Goal: Check status: Check status

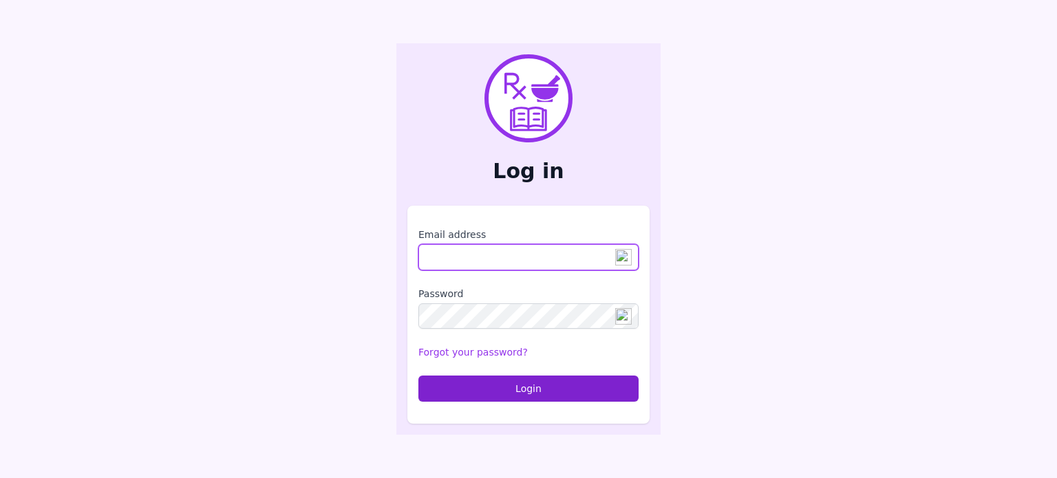
type input "**********"
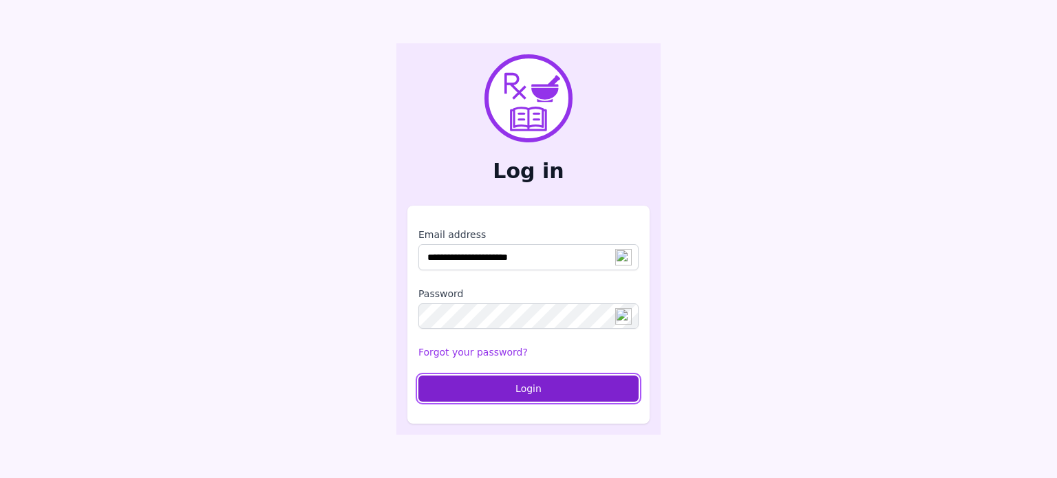
click at [506, 393] on button "Login" at bounding box center [528, 389] width 220 height 26
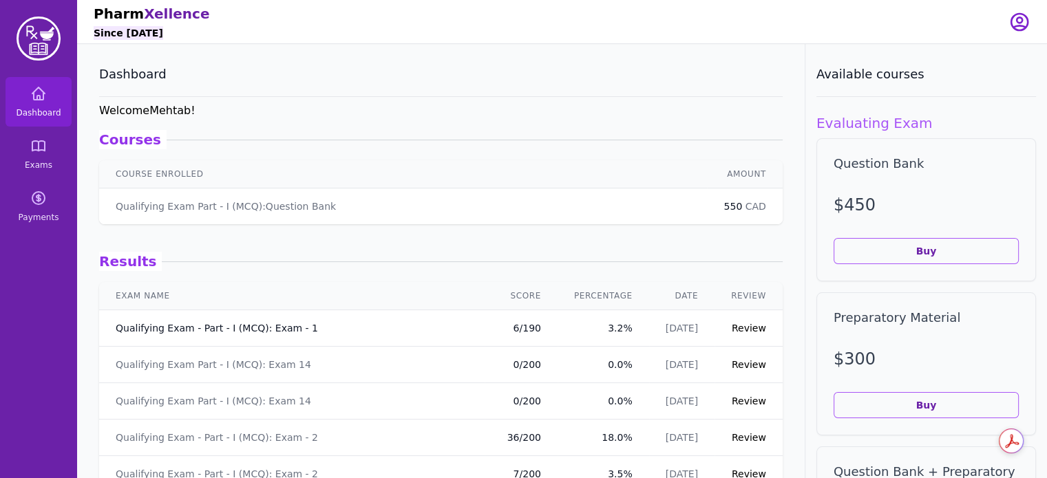
click at [171, 328] on link "Qualifying Exam - Part - I (MCQ): Exam - 1" at bounding box center [217, 328] width 202 height 14
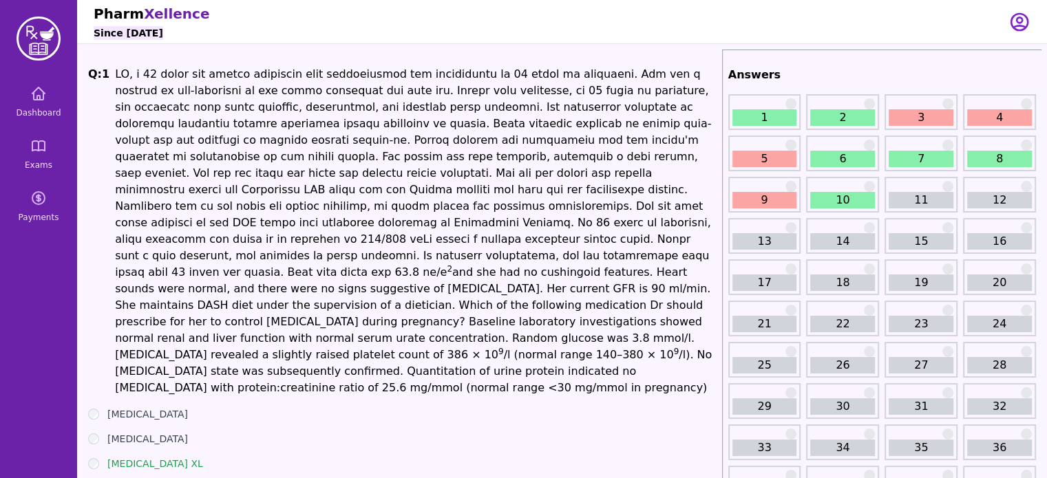
click at [856, 283] on link "18" at bounding box center [842, 283] width 65 height 17
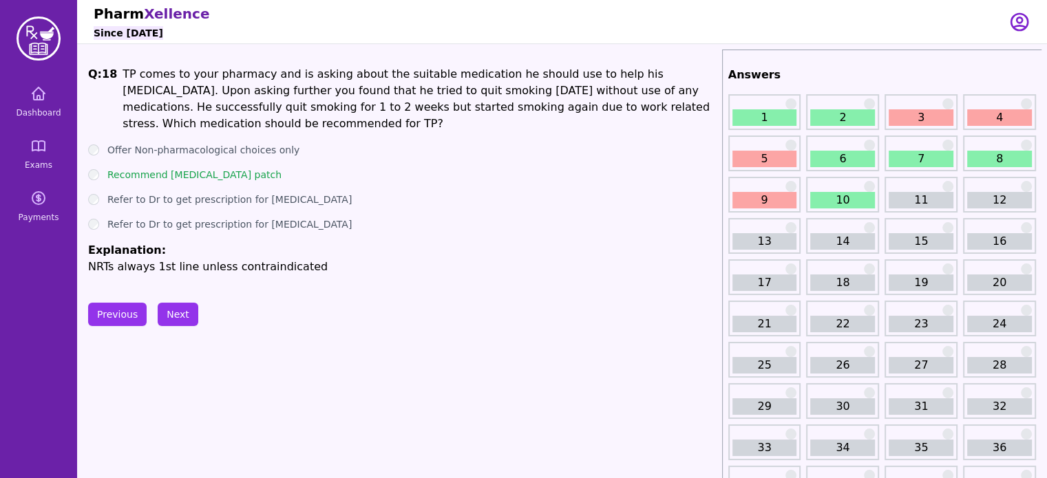
click at [924, 398] on link "31" at bounding box center [920, 406] width 65 height 17
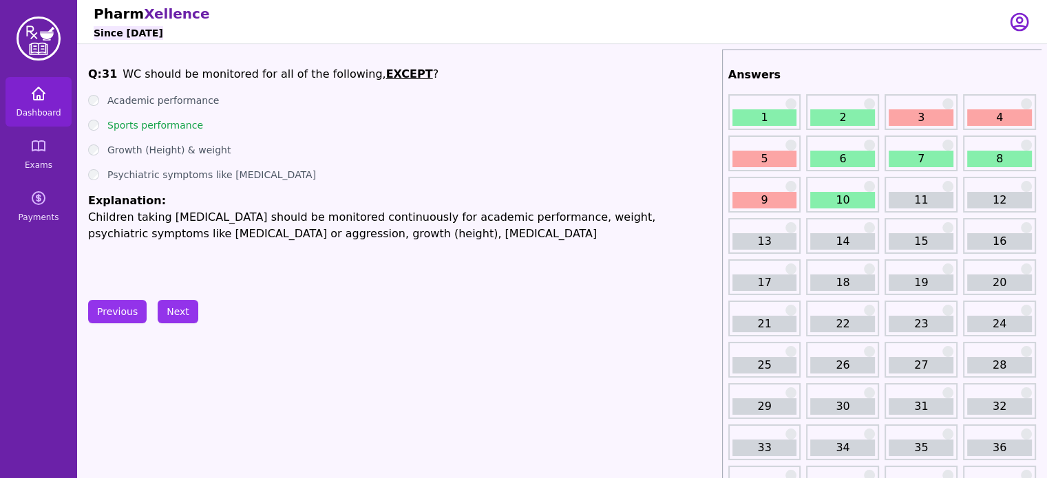
click at [32, 95] on icon at bounding box center [38, 93] width 17 height 17
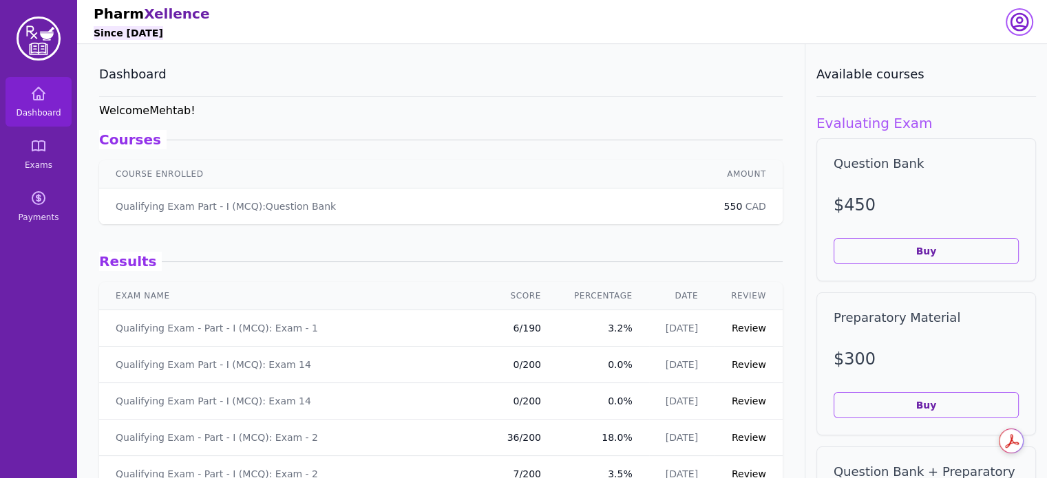
click at [1020, 27] on icon "button" at bounding box center [1019, 22] width 22 height 22
